Goal: Navigation & Orientation: Go to known website

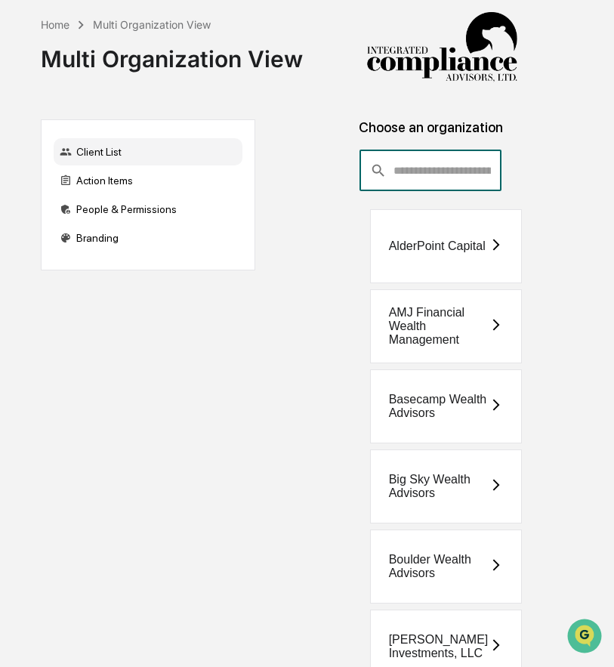
click at [422, 180] on input "consultant-dashboard__filter-organizations-search-bar" at bounding box center [448, 170] width 109 height 41
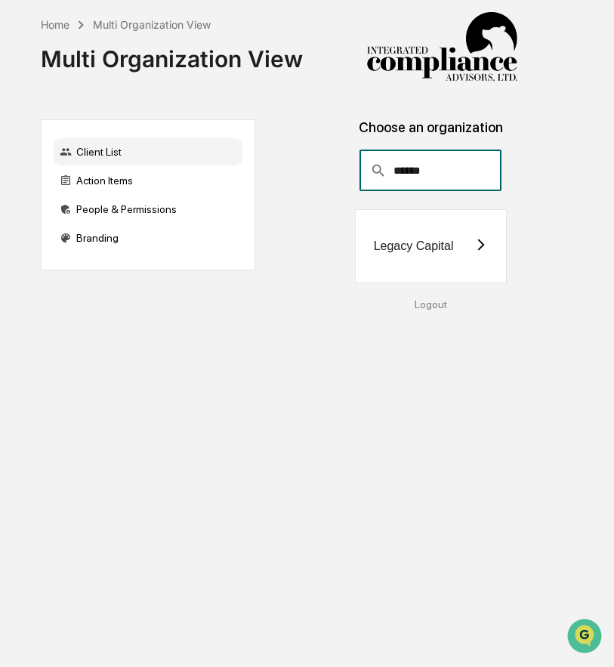
type input "******"
click at [379, 247] on div "Legacy Capital" at bounding box center [414, 247] width 80 height 14
